Goal: Task Accomplishment & Management: Use online tool/utility

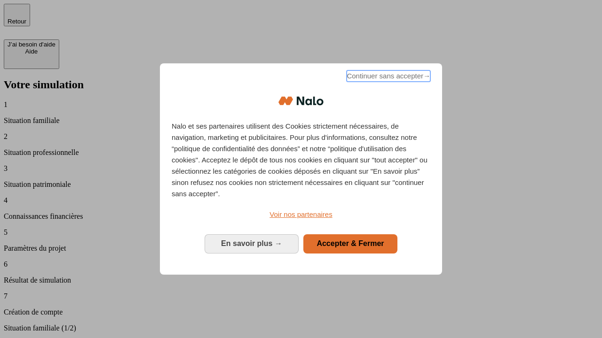
click at [387, 78] on span "Continuer sans accepter →" at bounding box center [388, 75] width 84 height 11
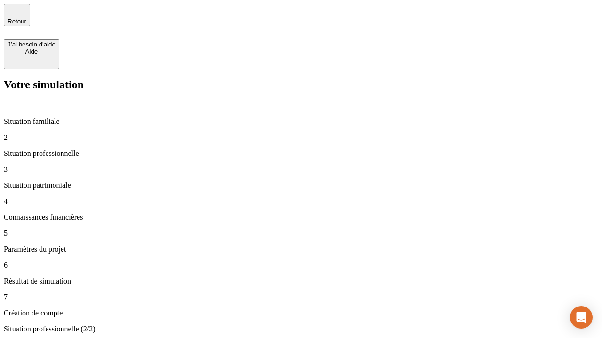
type input "30 000"
type input "1 000"
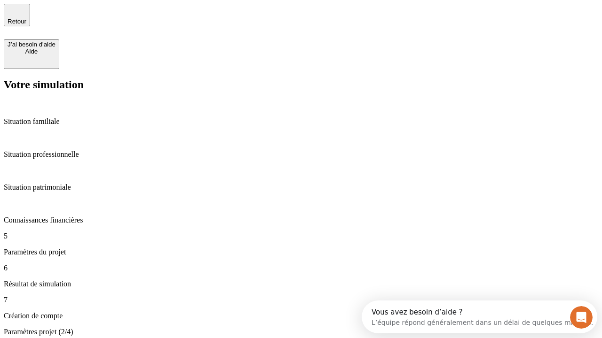
type input "65"
type input "5 000"
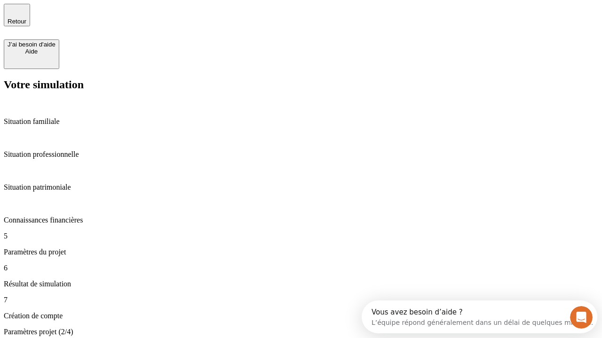
type input "640"
